Goal: Check status: Check status

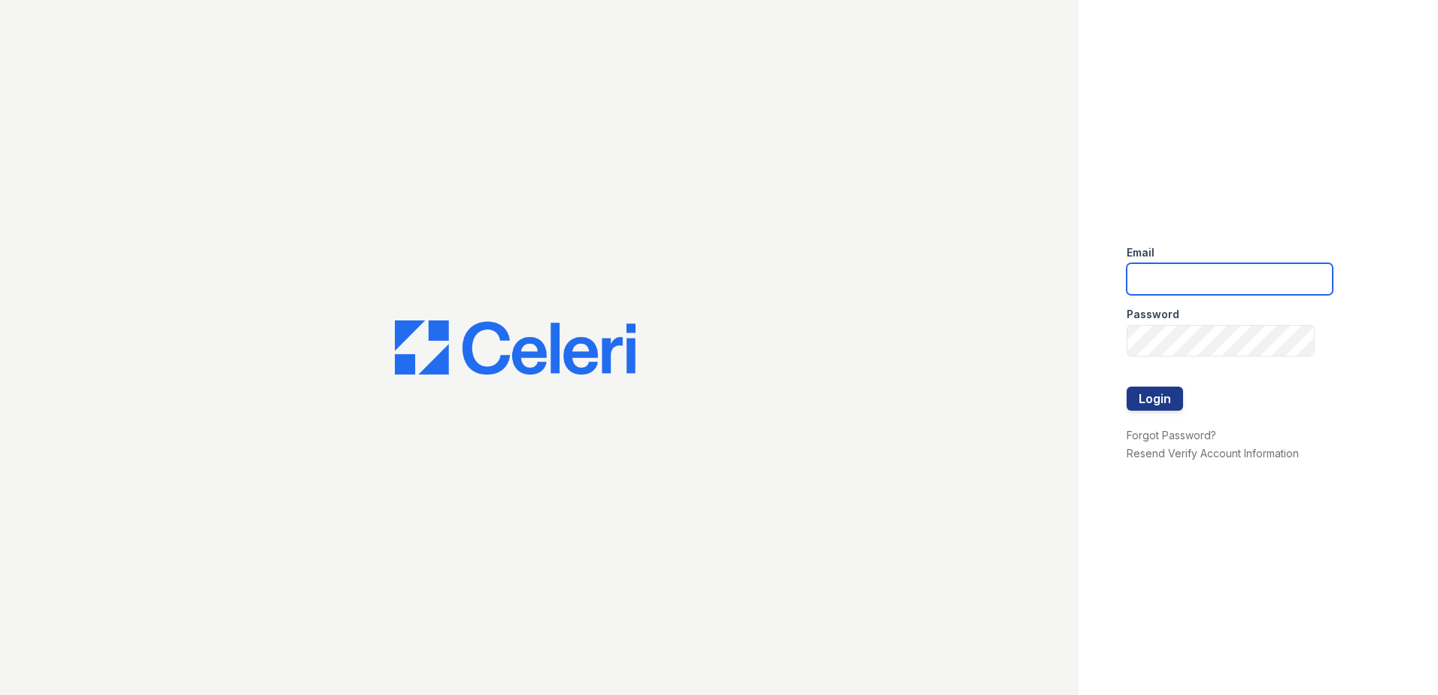
click at [1192, 275] on input "email" at bounding box center [1230, 279] width 206 height 32
type input "zwoods@trinity-pm.com"
click at [1168, 363] on div at bounding box center [1230, 372] width 206 height 30
click at [1161, 398] on button "Login" at bounding box center [1155, 399] width 56 height 24
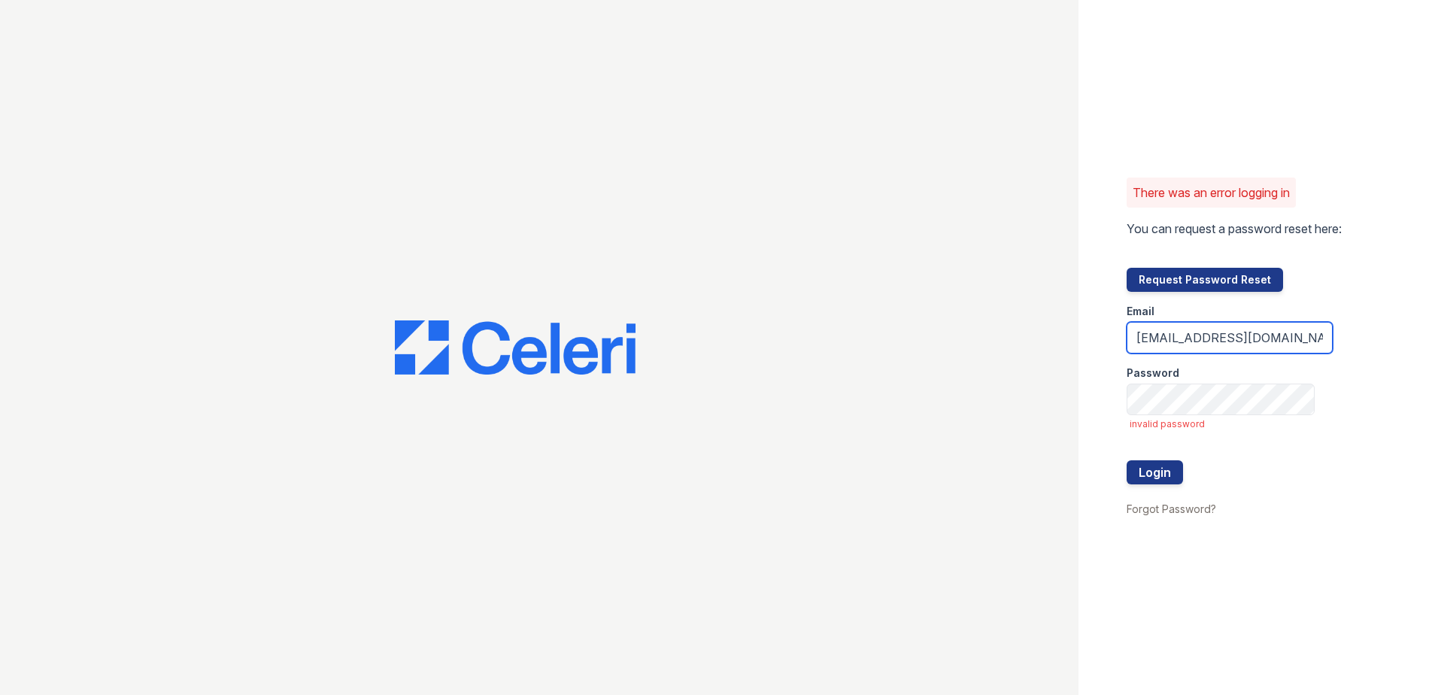
click at [1292, 341] on input "zwoods@trinity-pm.com" at bounding box center [1230, 338] width 206 height 32
type input "zwoods@trinity-pm.com"
click at [1143, 474] on button "Login" at bounding box center [1155, 472] width 56 height 24
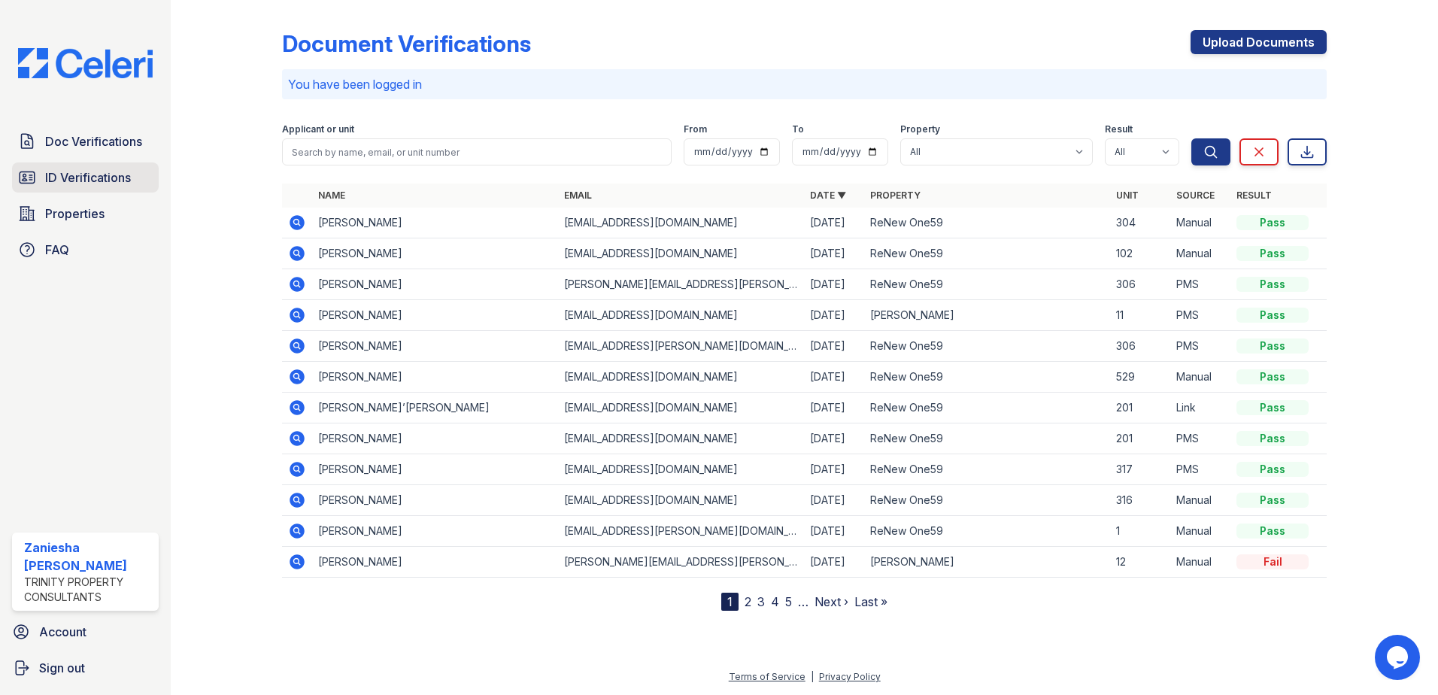
click at [62, 172] on span "ID Verifications" at bounding box center [88, 178] width 86 height 18
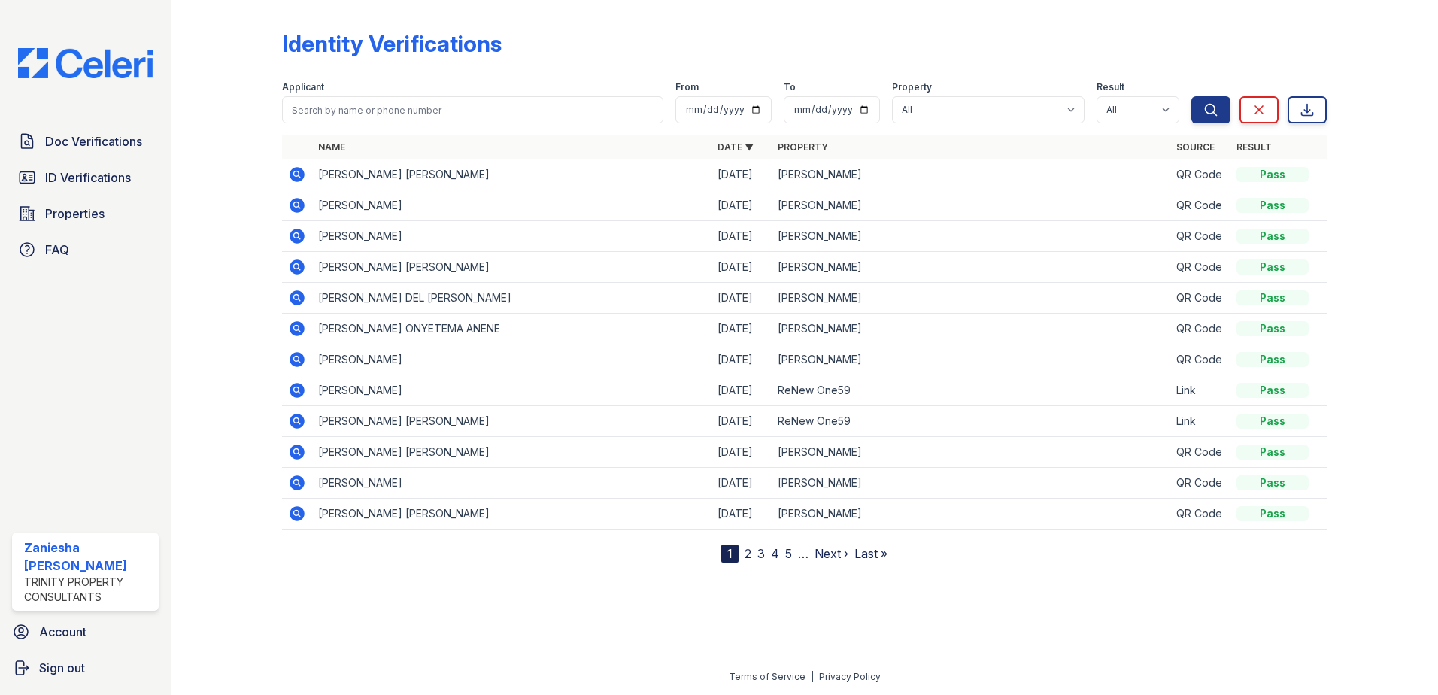
click at [750, 553] on link "2" at bounding box center [748, 553] width 7 height 15
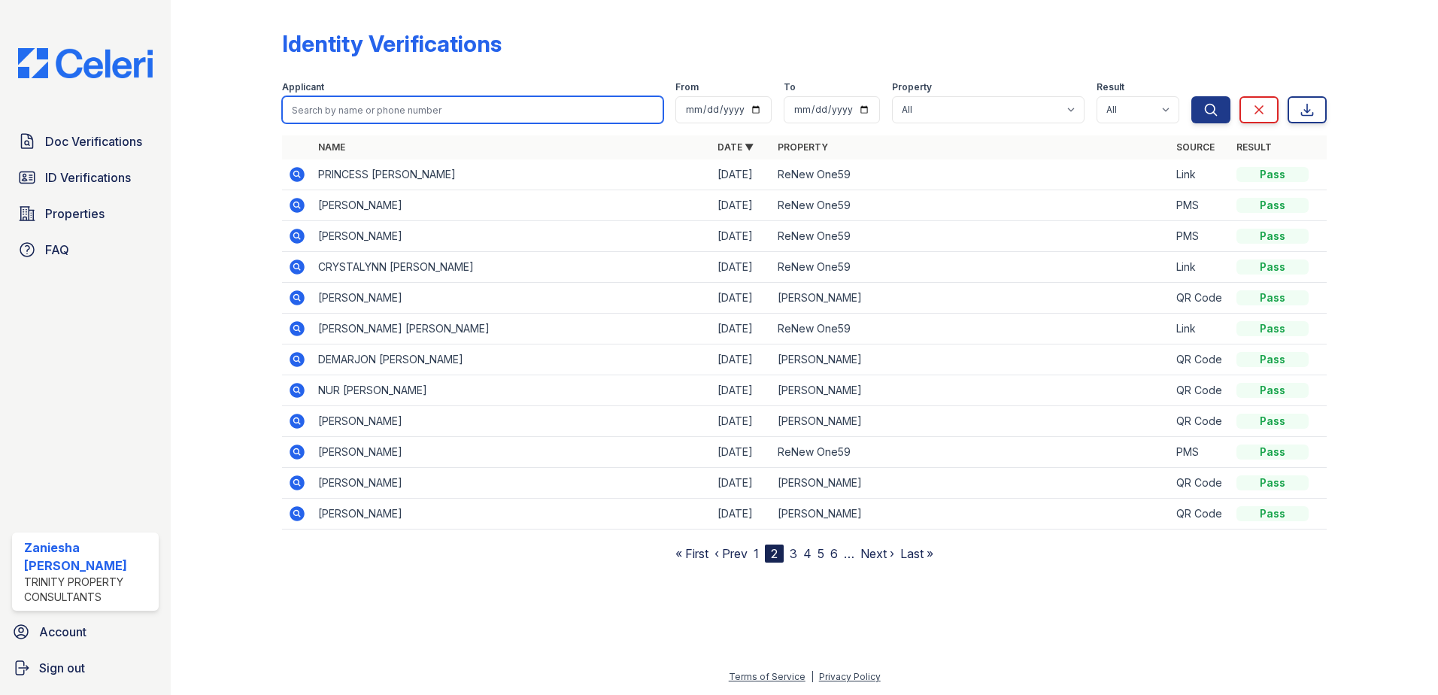
click at [401, 103] on input "search" at bounding box center [472, 109] width 381 height 27
type input "nur"
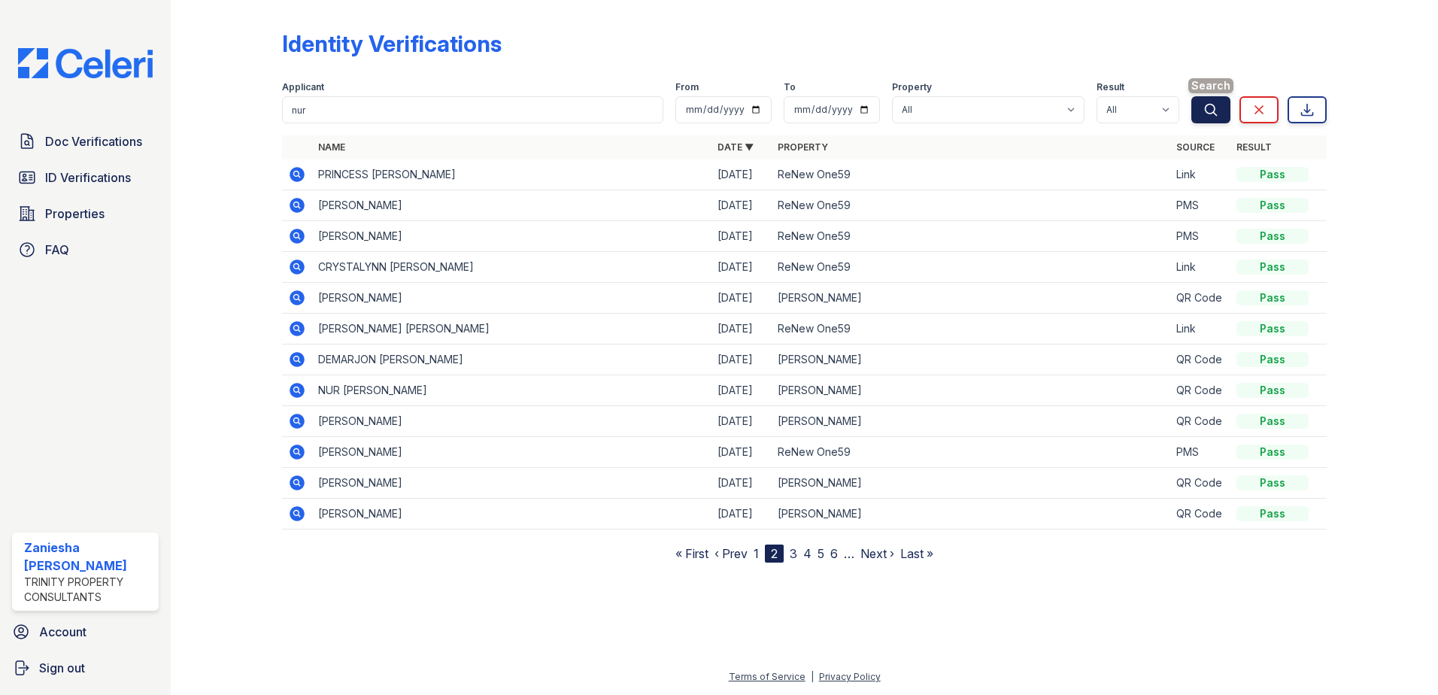
click at [1219, 114] on button "Search" at bounding box center [1211, 109] width 39 height 27
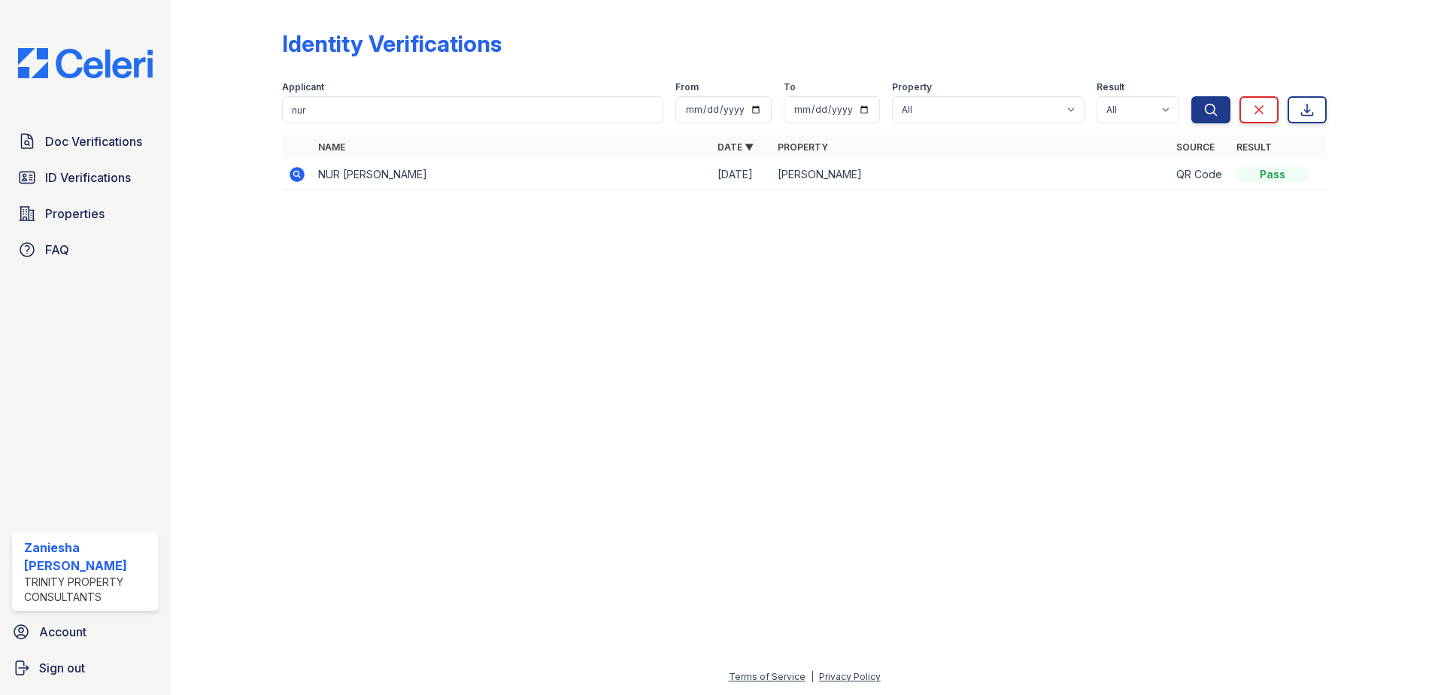
click at [293, 172] on icon at bounding box center [297, 174] width 15 height 15
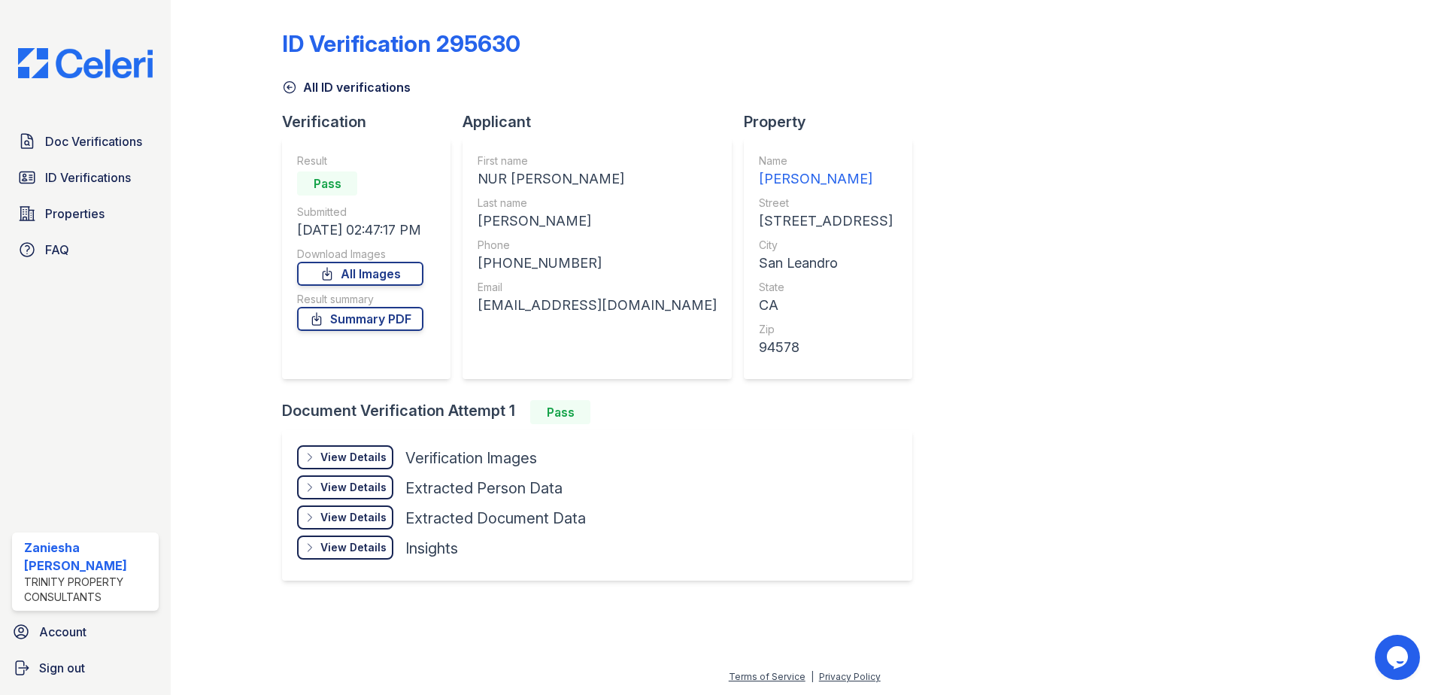
click at [364, 456] on div "View Details" at bounding box center [353, 457] width 66 height 15
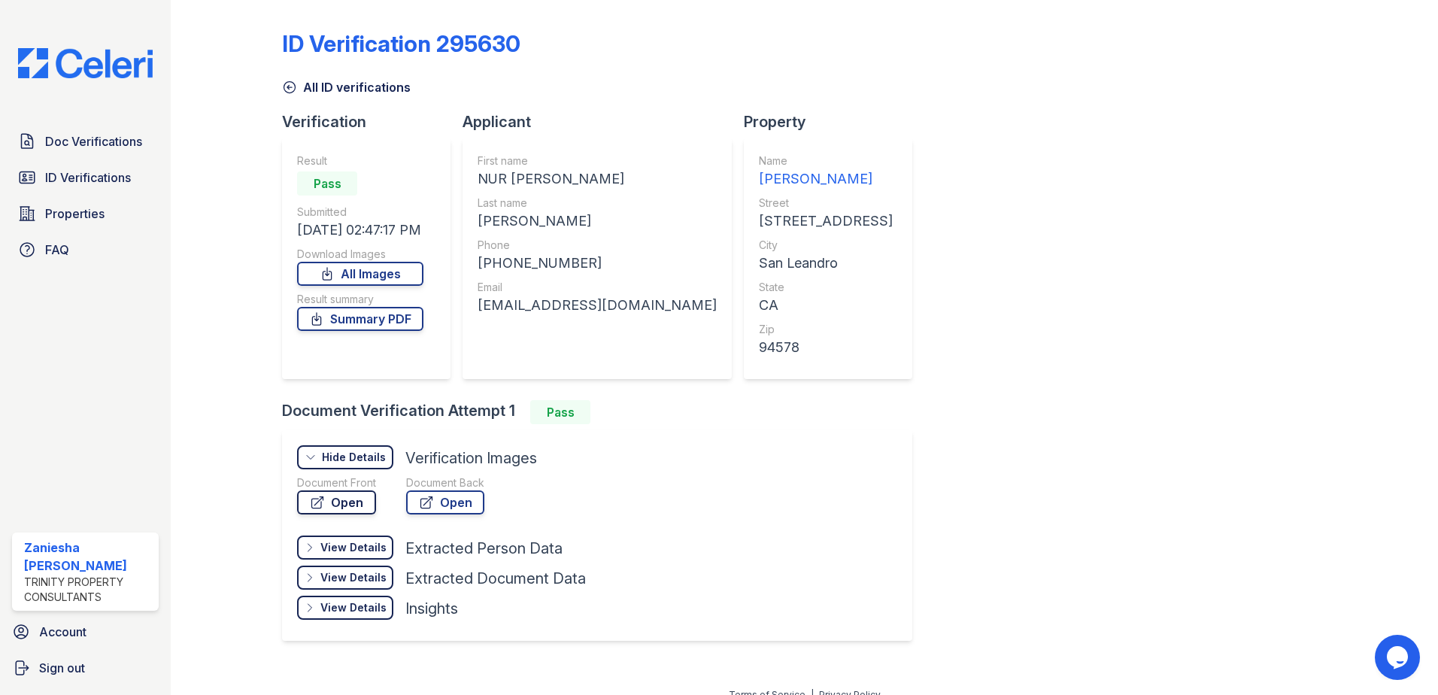
click at [357, 507] on link "Open" at bounding box center [336, 502] width 79 height 24
click at [356, 322] on link "Summary PDF" at bounding box center [360, 319] width 126 height 24
